Goal: Task Accomplishment & Management: Use online tool/utility

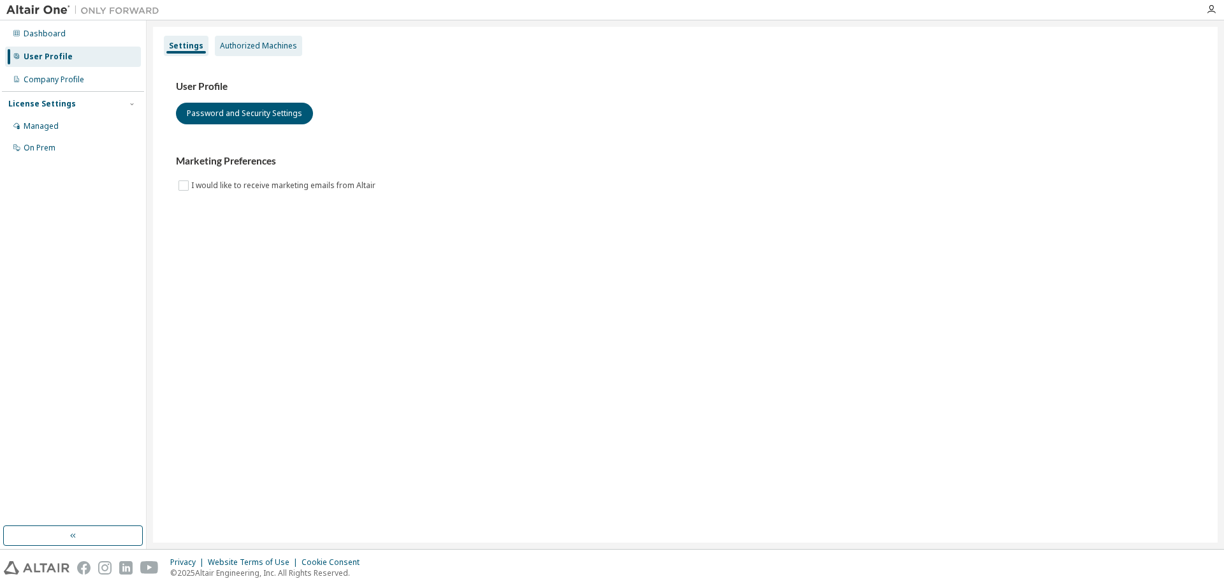
click at [257, 47] on div "Authorized Machines" at bounding box center [258, 46] width 77 height 10
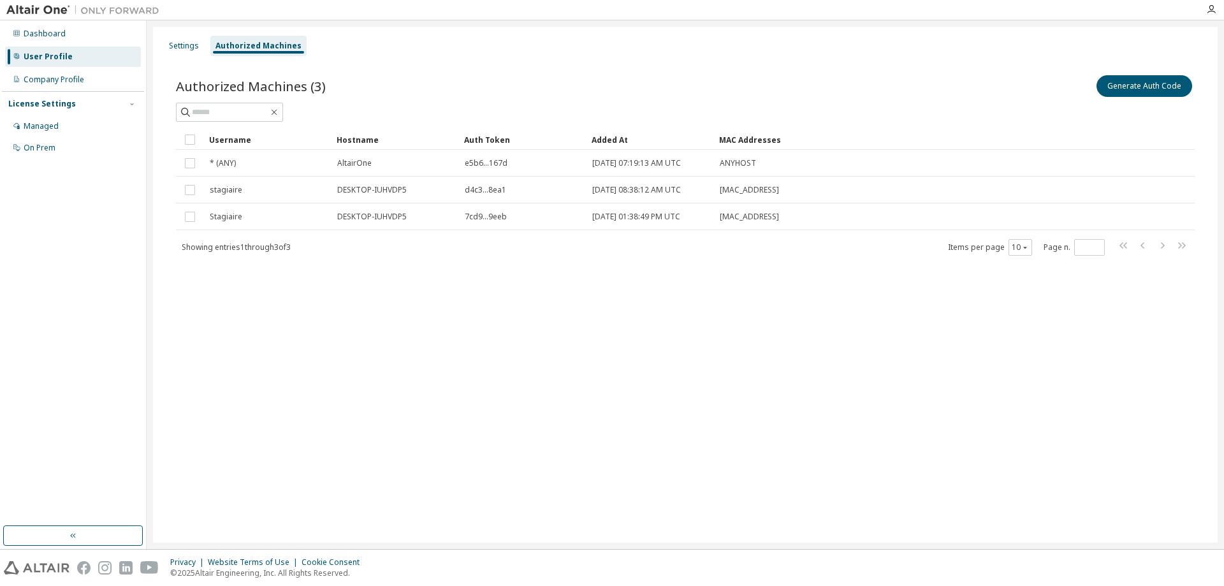
click at [769, 324] on div "Settings Authorized Machines Authorized Machines (3) Generate Auth Code Clear L…" at bounding box center [685, 285] width 1065 height 516
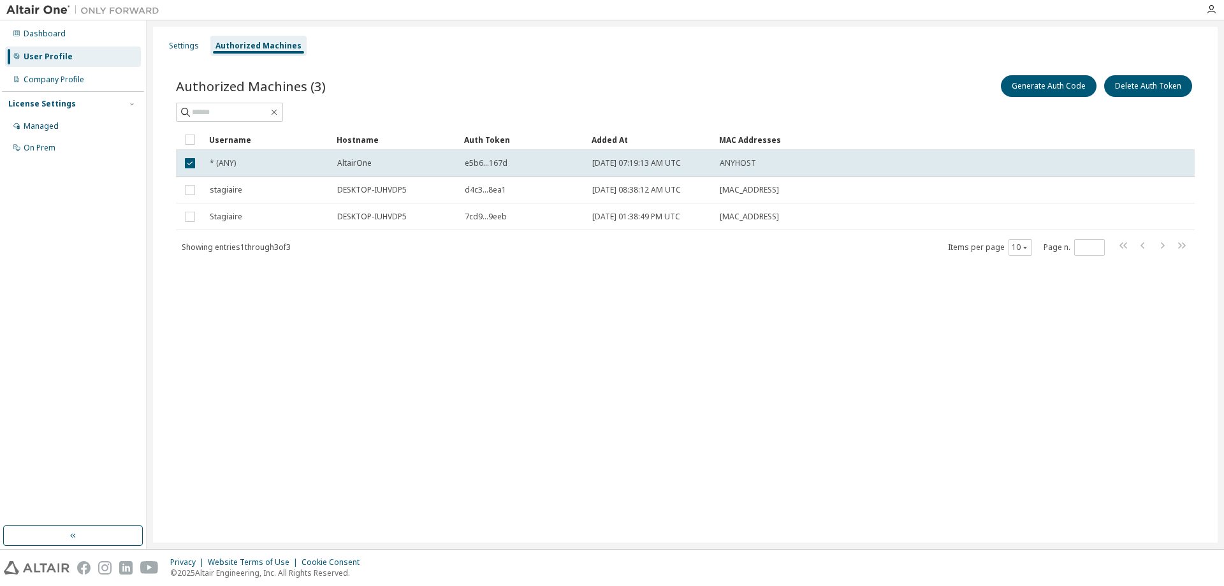
click at [353, 480] on div "Settings Authorized Machines Authorized Machines (3) Generate Auth Code Delete …" at bounding box center [685, 285] width 1065 height 516
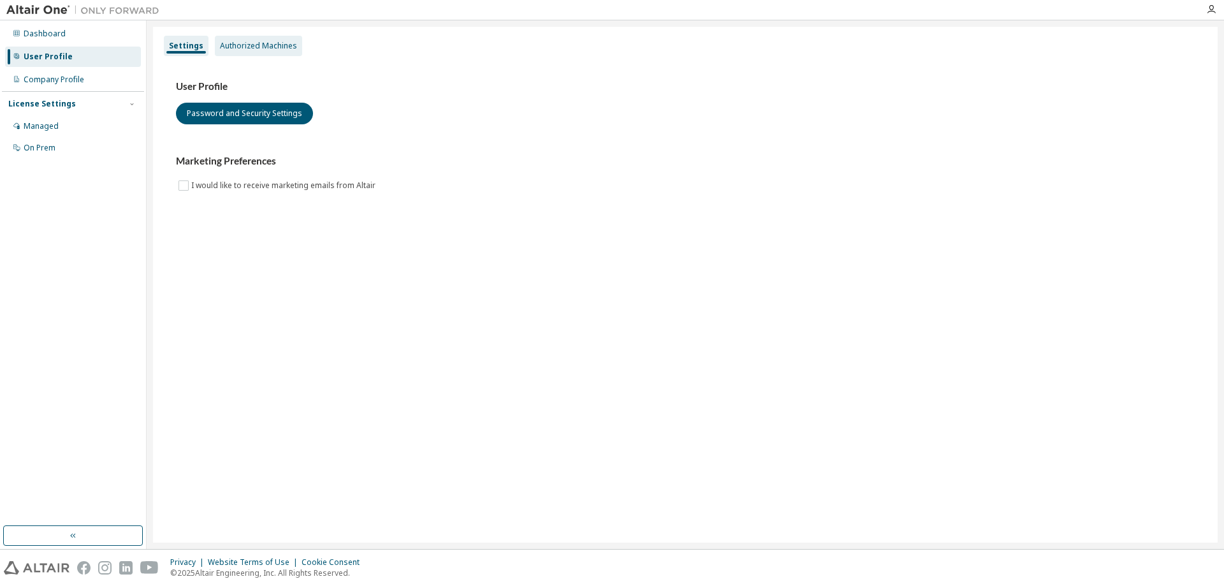
click at [231, 42] on div "Authorized Machines" at bounding box center [258, 46] width 77 height 10
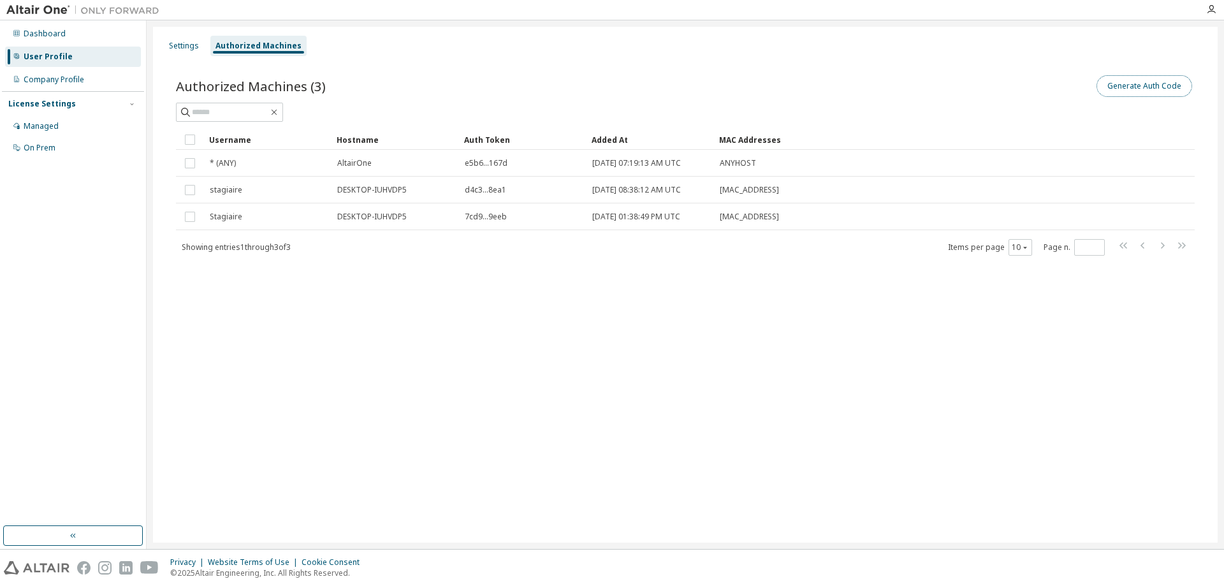
click at [1133, 84] on button "Generate Auth Code" at bounding box center [1145, 86] width 96 height 22
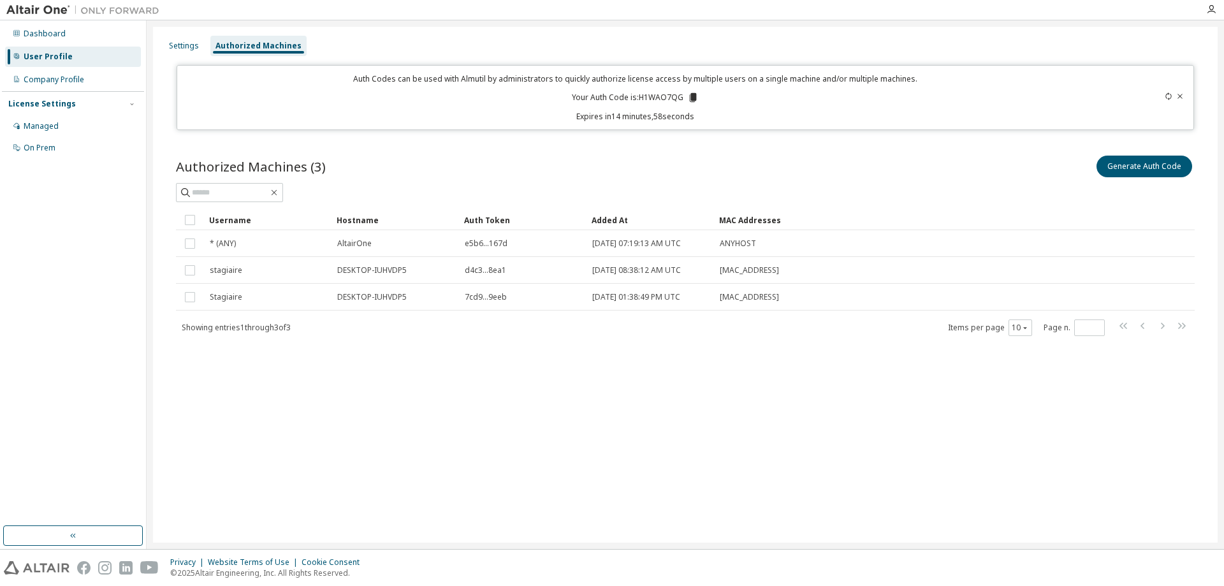
click at [647, 91] on div "Auth Codes can be used with Almutil by administrators to quickly authorize lice…" at bounding box center [636, 97] width 902 height 48
click at [647, 96] on p "Your Auth Code is: H1WAO7QG" at bounding box center [635, 97] width 127 height 11
copy p "H1WAO7QG"
